Goal: Task Accomplishment & Management: Manage account settings

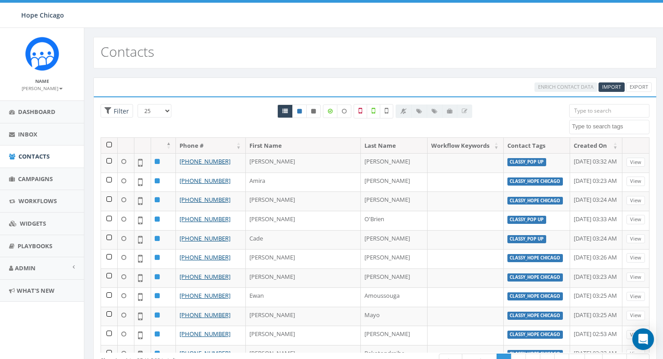
select select
click at [35, 267] on span "Admin" at bounding box center [25, 268] width 21 height 8
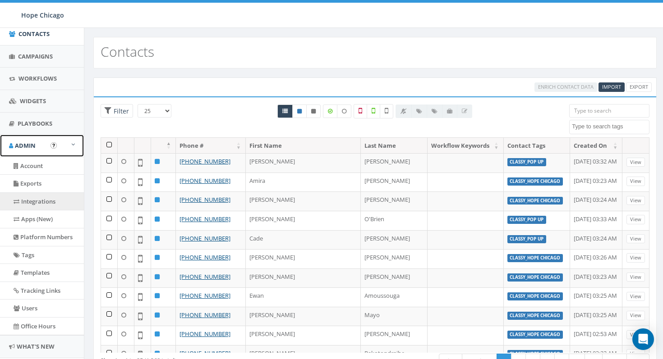
scroll to position [147, 0]
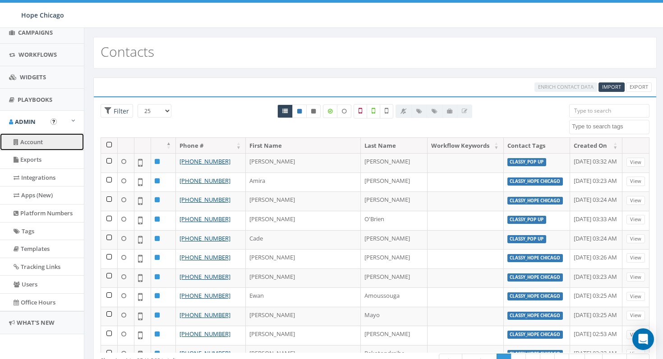
click at [33, 147] on link "Account" at bounding box center [42, 142] width 84 height 18
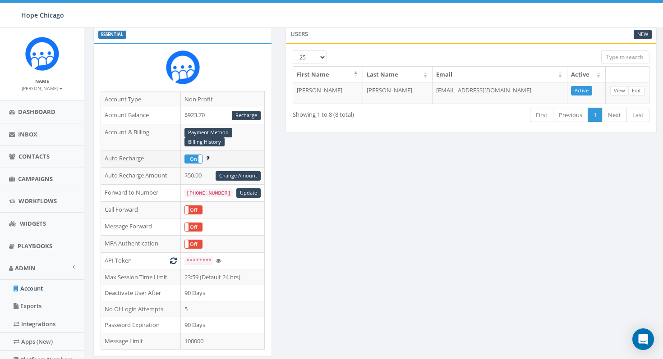
scroll to position [42, 0]
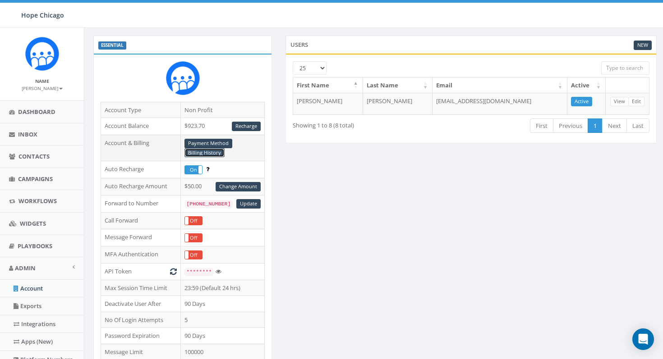
click at [211, 154] on link "Billing History" at bounding box center [204, 152] width 40 height 9
